Goal: Check status

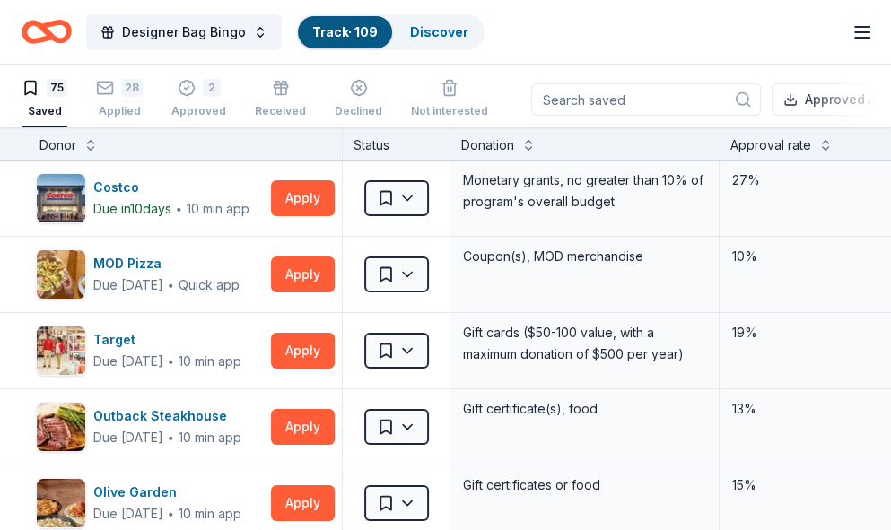
scroll to position [2128, 0]
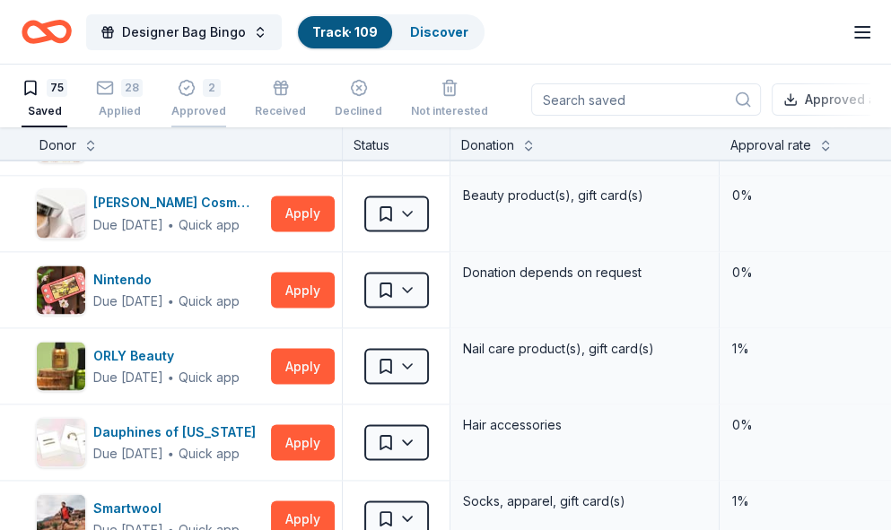
click at [201, 99] on div "2 Approved" at bounding box center [198, 98] width 55 height 39
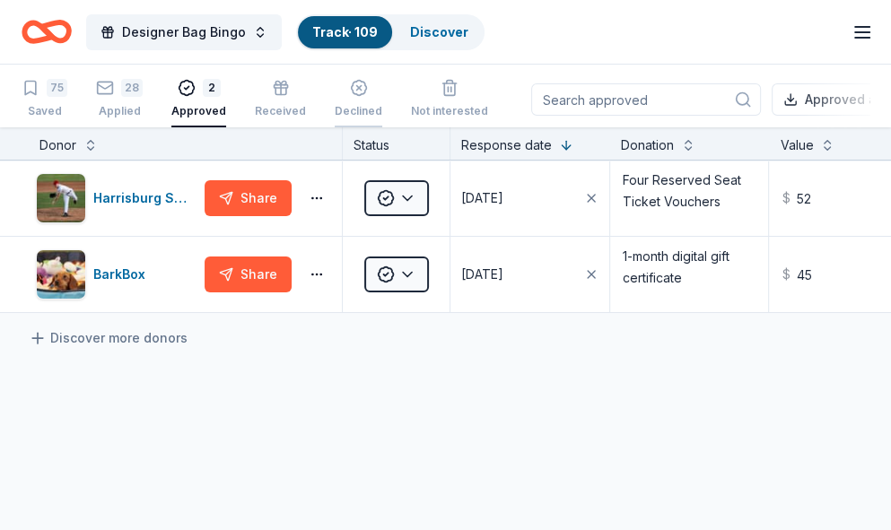
click at [346, 110] on div "Declined" at bounding box center [359, 111] width 48 height 14
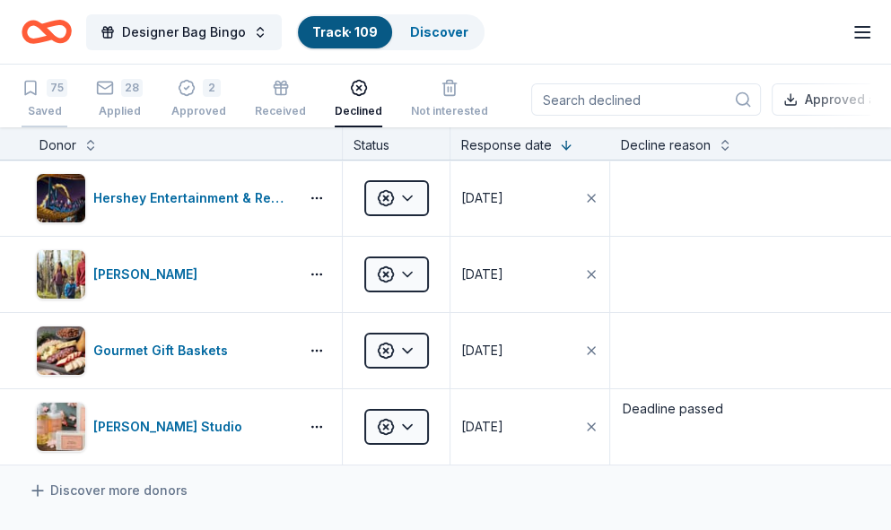
click at [53, 86] on div "75" at bounding box center [57, 88] width 21 height 18
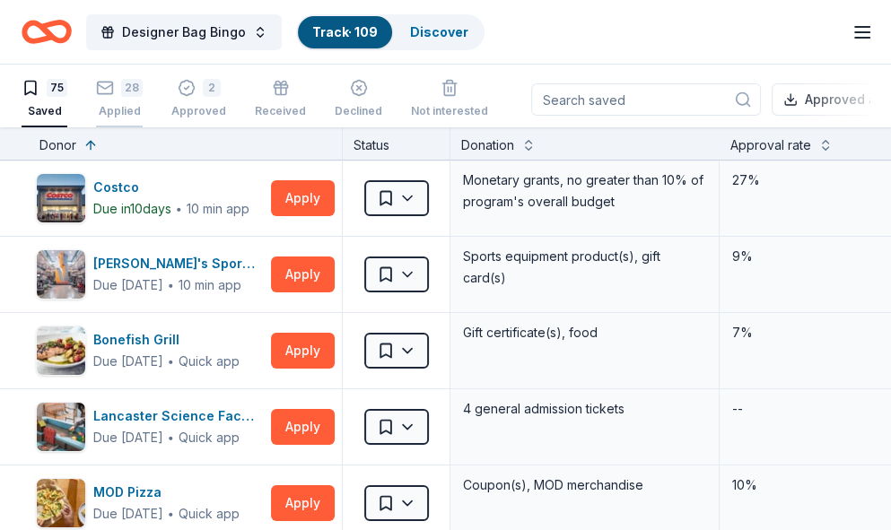
click at [128, 102] on div "28 Applied" at bounding box center [119, 98] width 47 height 39
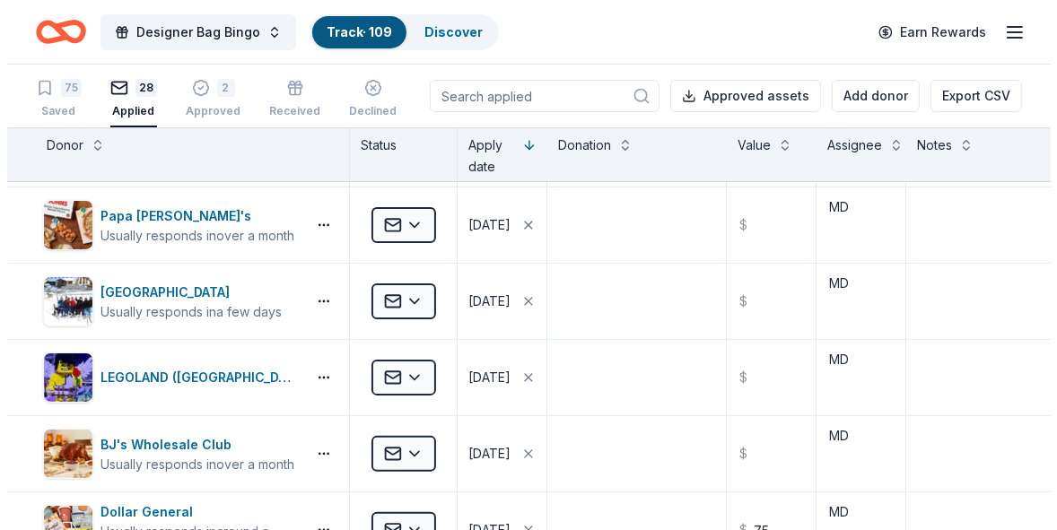
scroll to position [380, 0]
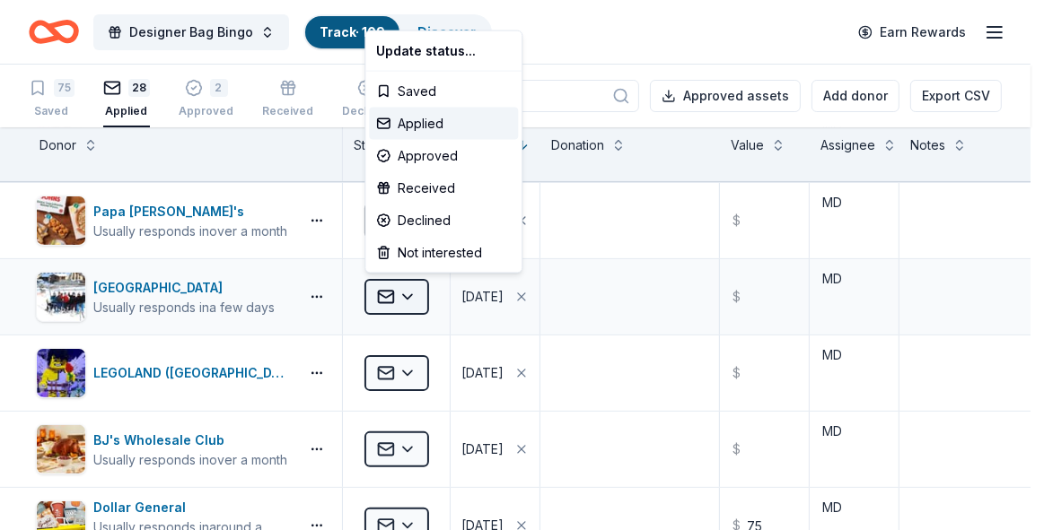
click at [412, 297] on html "Designer Bag Bingo Track · 109 Discover Earn Rewards 75 Saved 28 Applied 2 Appr…" at bounding box center [522, 265] width 1044 height 530
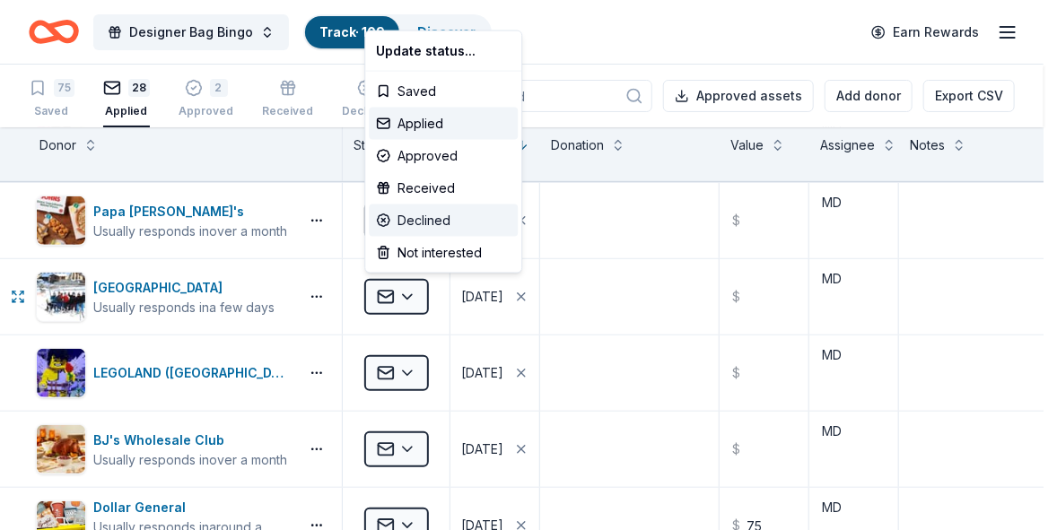
click at [415, 223] on div "Declined" at bounding box center [443, 221] width 149 height 32
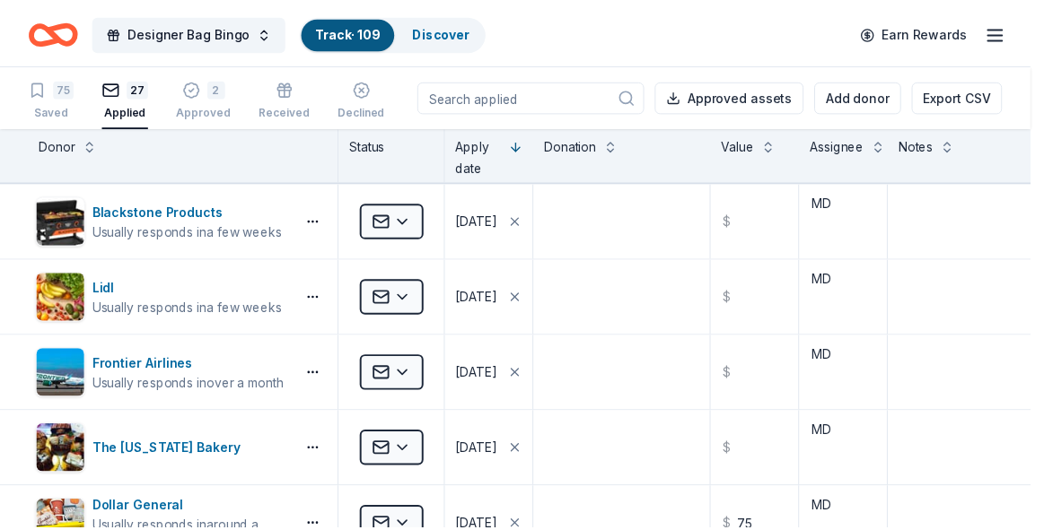
scroll to position [153, 0]
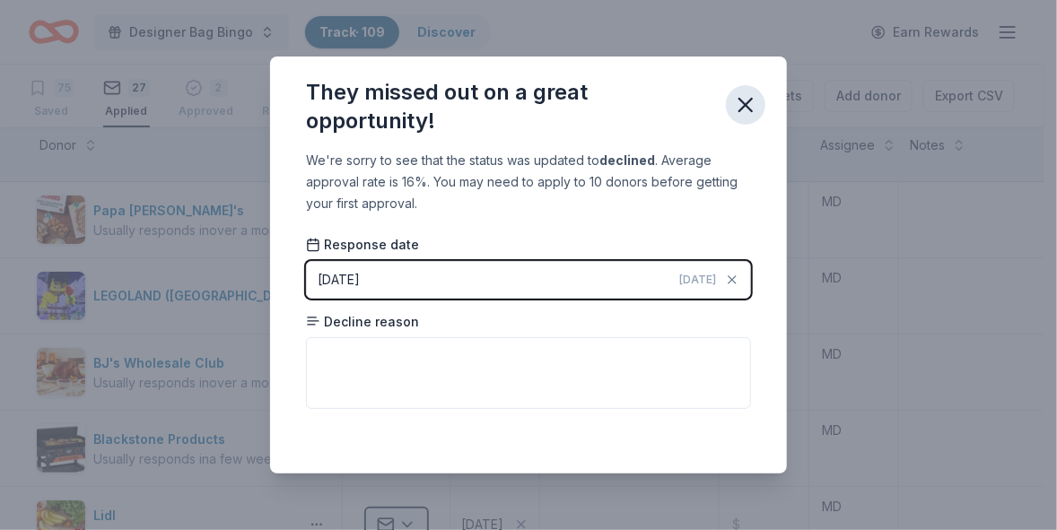
click at [736, 109] on icon "button" at bounding box center [745, 104] width 25 height 25
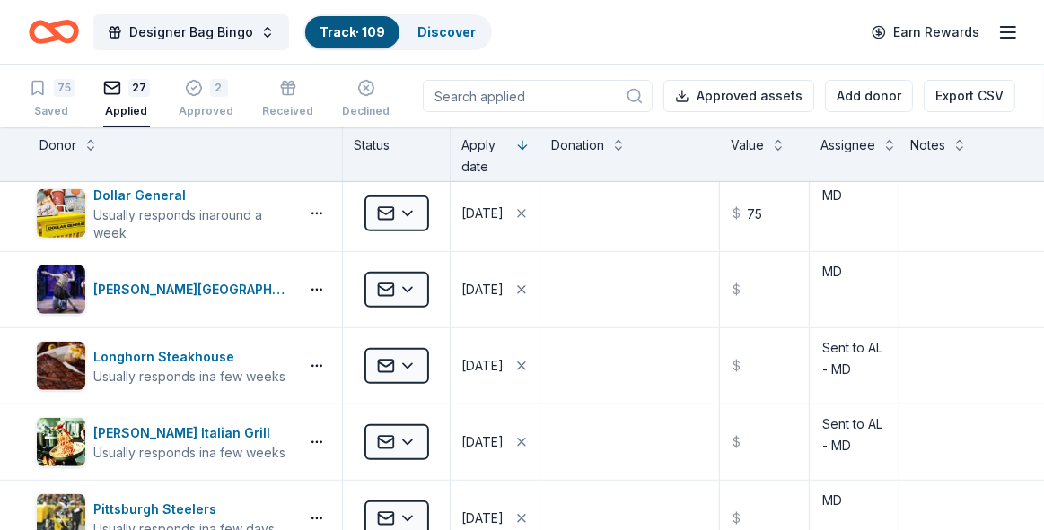
scroll to position [698, 0]
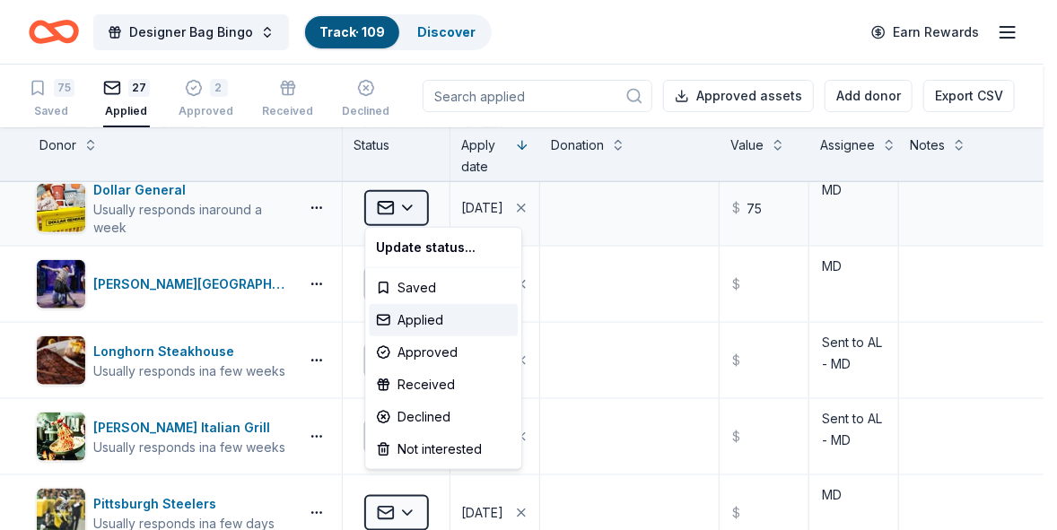
click at [404, 210] on html "Designer Bag Bingo Track · 109 Discover Earn Rewards 75 Saved 27 Applied 2 Appr…" at bounding box center [528, 265] width 1057 height 530
click at [400, 418] on div "Declined" at bounding box center [443, 417] width 149 height 32
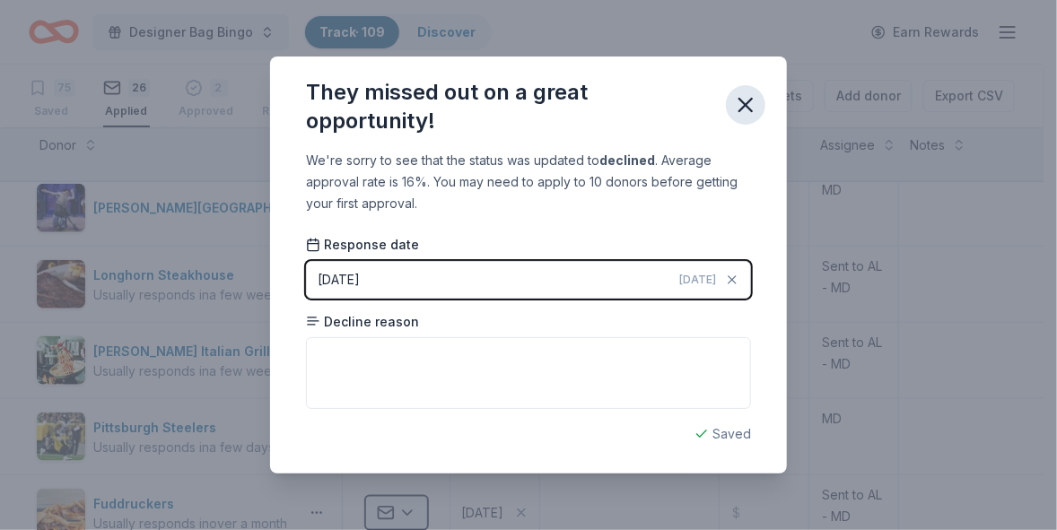
click at [742, 107] on icon "button" at bounding box center [745, 104] width 25 height 25
